Goal: Task Accomplishment & Management: Use online tool/utility

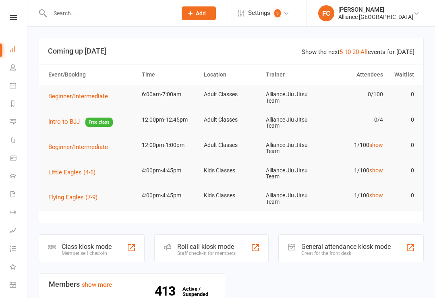
click at [62, 243] on div "Class kiosk mode" at bounding box center [87, 247] width 50 height 8
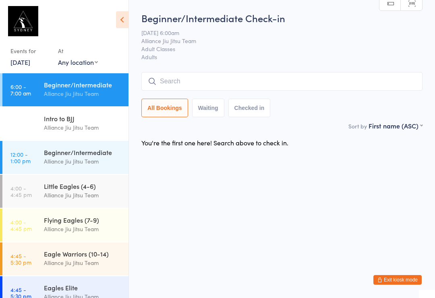
click at [211, 84] on input "search" at bounding box center [281, 81] width 281 height 19
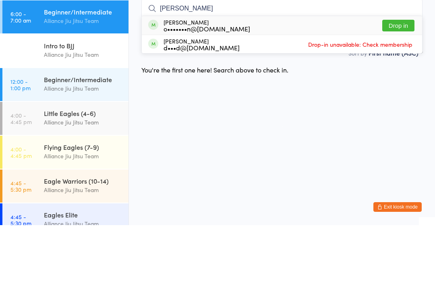
type input "Ollie"
click at [404, 93] on button "Drop in" at bounding box center [398, 99] width 32 height 12
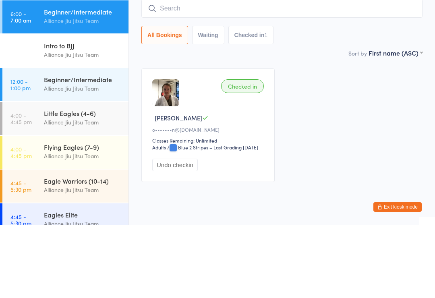
click at [347, 134] on div "Checked in Ollie C o•••••••n@gmail.com Classes Remaining: Unlimited Adults Adul…" at bounding box center [281, 198] width 295 height 128
